Goal: Transaction & Acquisition: Purchase product/service

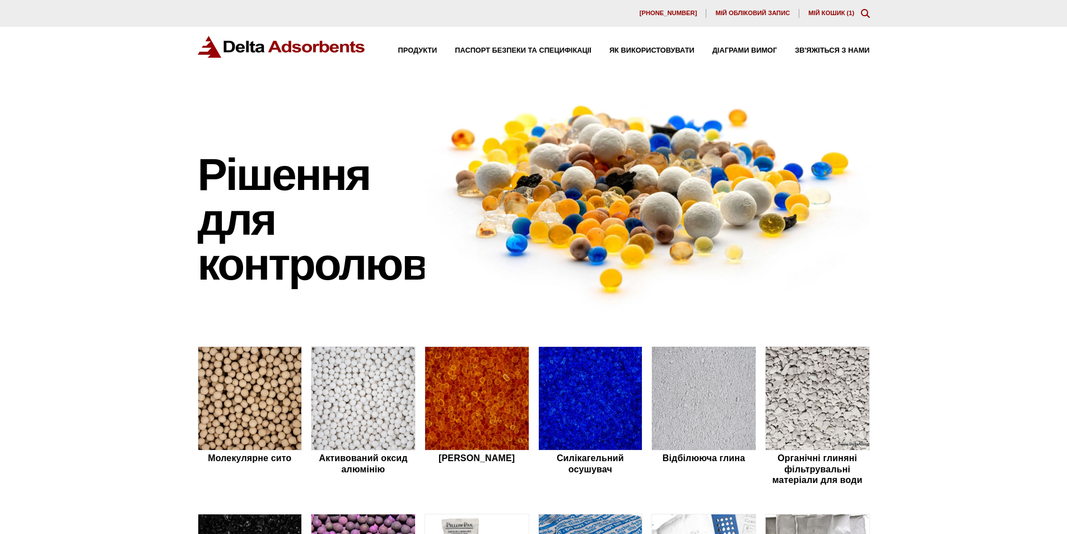
click at [824, 15] on font "Мій кошик (" at bounding box center [829, 13] width 40 height 7
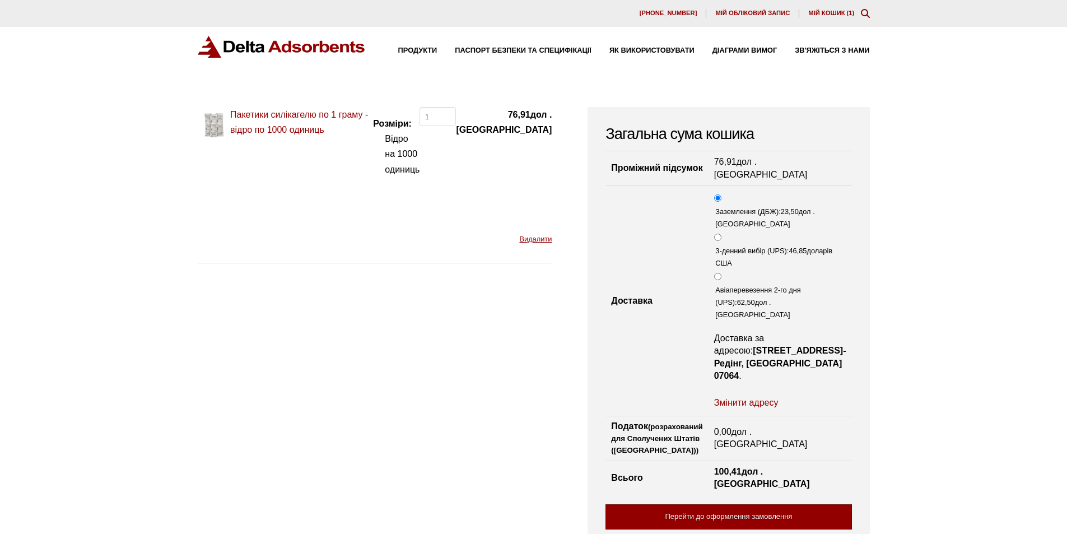
click at [764, 504] on link "Перейти до оформлення замовлення" at bounding box center [729, 516] width 246 height 25
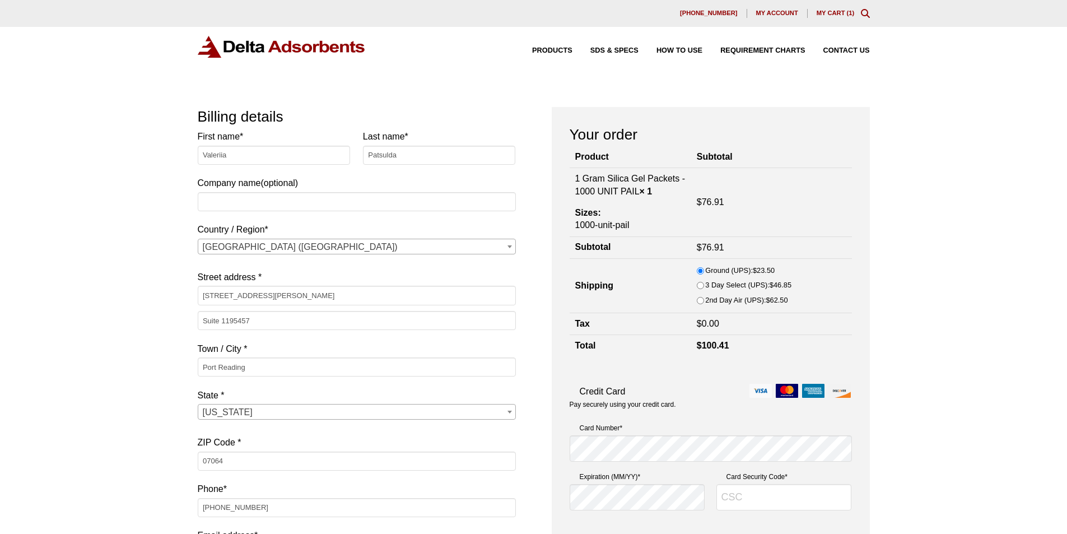
select select "NJ"
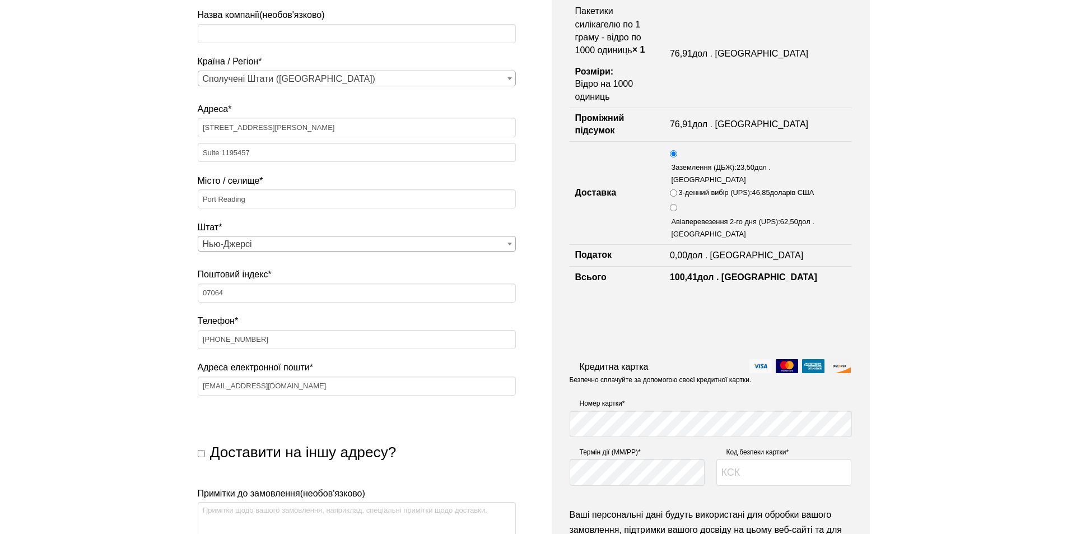
scroll to position [280, 0]
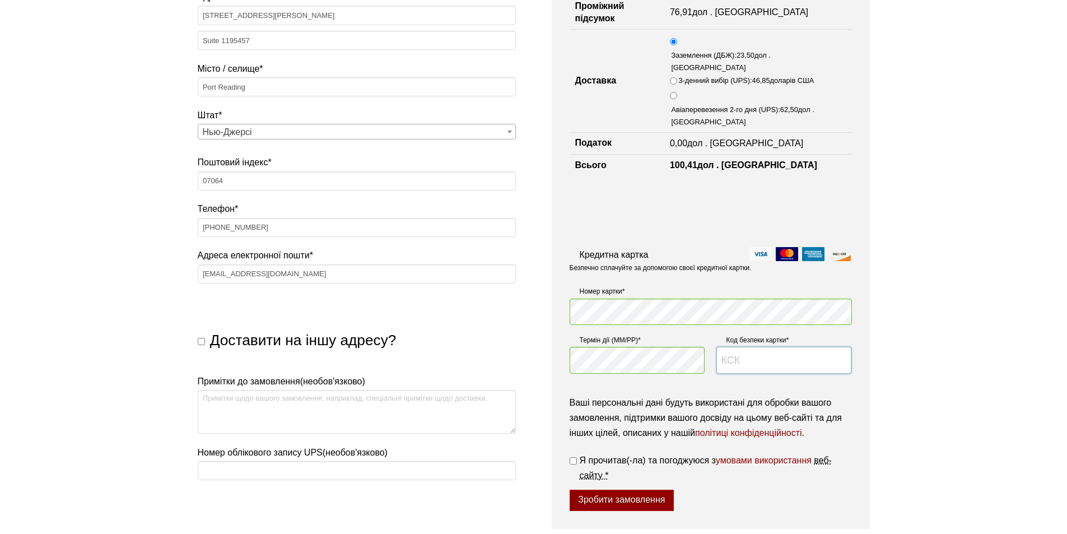
click at [785, 347] on input "Код безпеки картки *" at bounding box center [785, 360] width 136 height 27
type input "321"
click at [573, 457] on input "Я прочитав(-ла) та погоджуюся з умовами використання веб-сайту *" at bounding box center [573, 460] width 7 height 7
checkbox input "true"
click at [600, 495] on font "Зробити замовлення" at bounding box center [621, 500] width 87 height 10
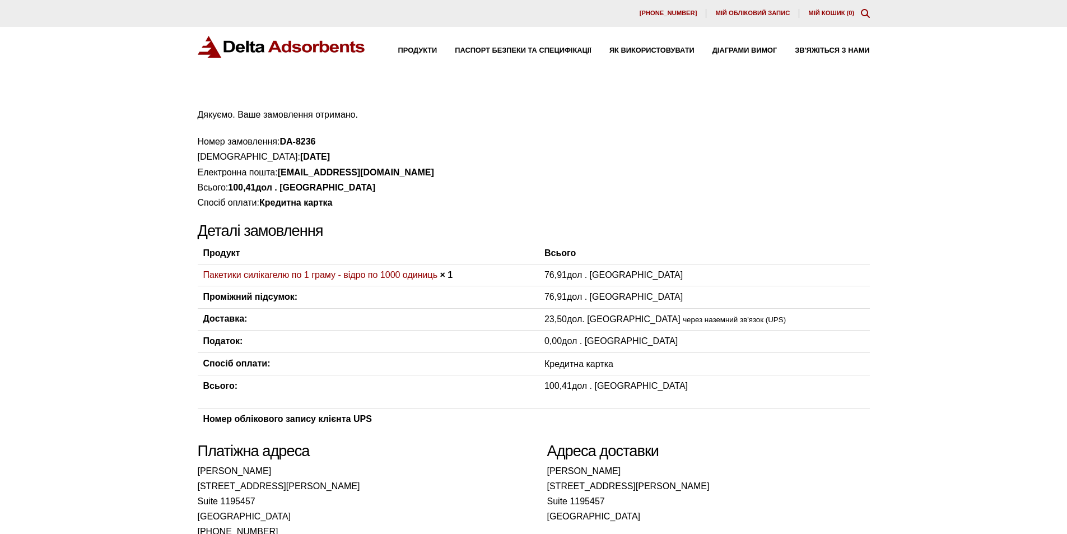
click at [214, 43] on img at bounding box center [282, 47] width 168 height 22
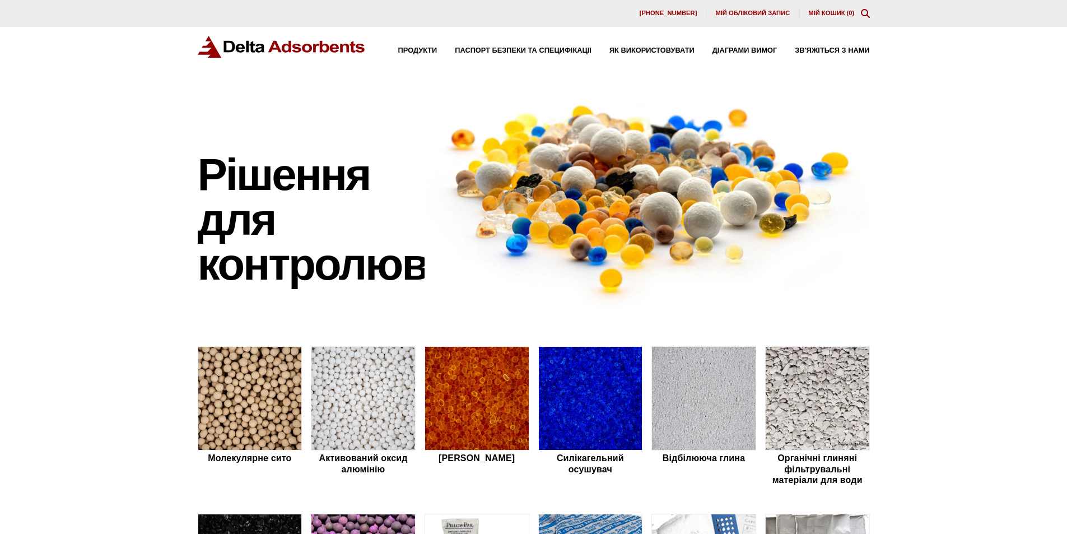
click at [765, 8] on div "[PHONE_NUMBER] Мій обліковий запис Мій кошик ( 0 )" at bounding box center [533, 13] width 1067 height 27
